Goal: Answer question/provide support: Answer question/provide support

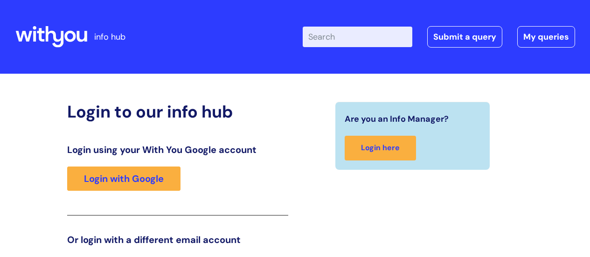
scroll to position [142, 0]
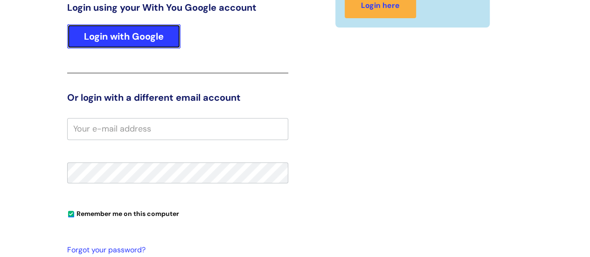
click at [132, 38] on link "Login with Google" at bounding box center [123, 36] width 113 height 24
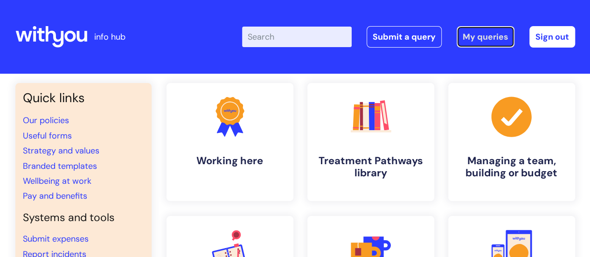
click at [477, 35] on link "My queries" at bounding box center [486, 36] width 58 height 21
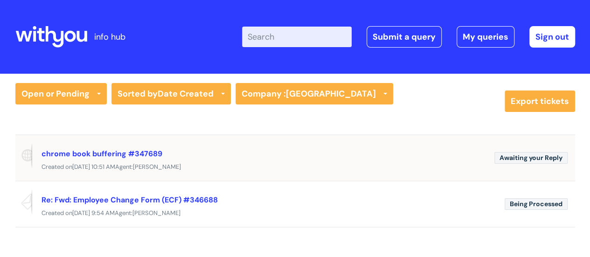
click at [164, 159] on div "chrome book buffering #347689" at bounding box center [264, 153] width 445 height 15
click at [520, 157] on span "Awaiting your Reply" at bounding box center [530, 158] width 73 height 12
click at [228, 168] on div "Created [DATE][DATE] 10:51 AM Agent: [PERSON_NAME]" at bounding box center [295, 167] width 560 height 12
click at [530, 162] on span "Awaiting your Reply" at bounding box center [530, 158] width 73 height 12
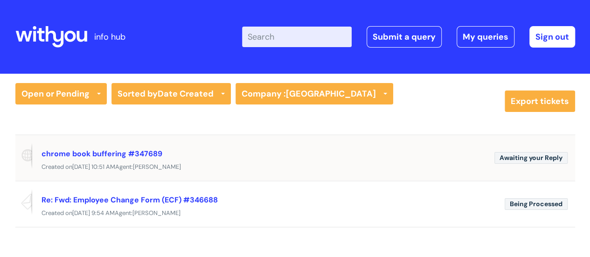
click at [109, 146] on div "chrome book buffering #347689" at bounding box center [264, 153] width 445 height 15
click at [108, 153] on link "chrome book buffering #347689" at bounding box center [102, 154] width 121 height 10
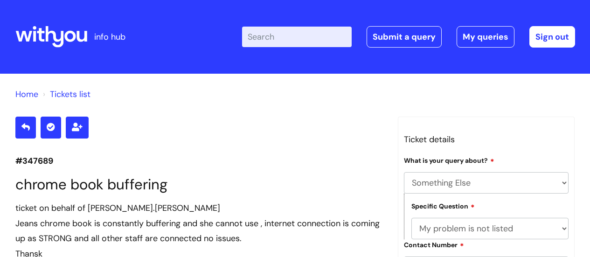
select select "Something Else"
select select "My problem is not listed"
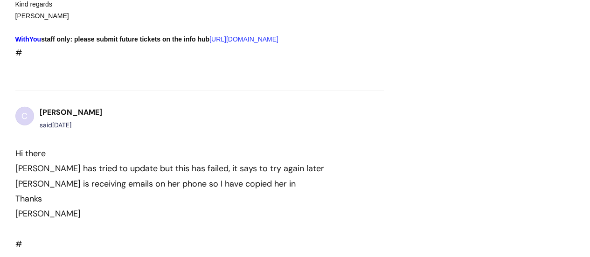
scroll to position [1335, 0]
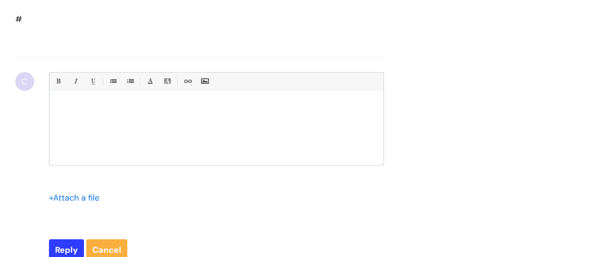
click at [91, 134] on div at bounding box center [216, 130] width 334 height 70
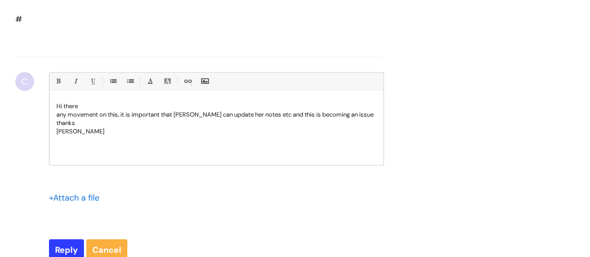
scroll to position [1518, 0]
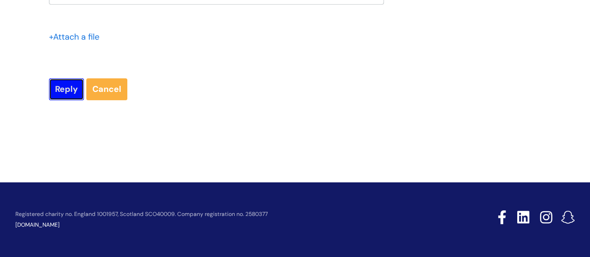
click at [65, 86] on input "Reply" at bounding box center [66, 88] width 35 height 21
type input "Please Wait..."
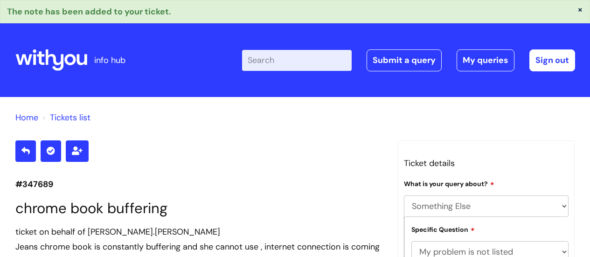
select select "Something Else"
select select "My problem is not listed"
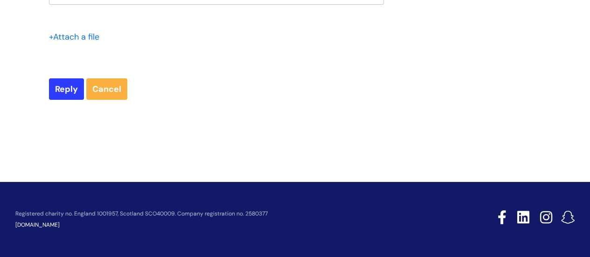
scroll to position [1492, 0]
